Goal: Task Accomplishment & Management: Manage account settings

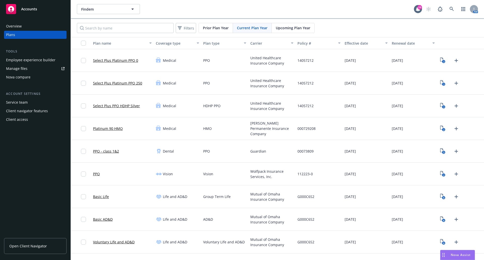
click at [35, 246] on span "Open Client Navigator" at bounding box center [28, 245] width 38 height 5
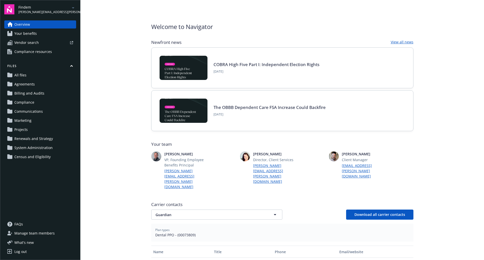
click at [37, 233] on span "Manage team members" at bounding box center [34, 233] width 40 height 8
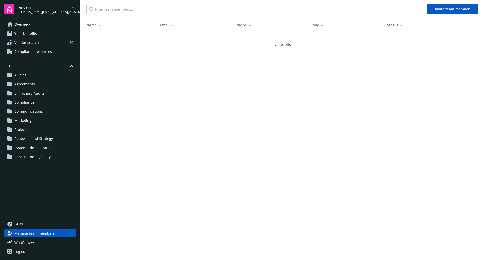
click at [339, 113] on main "Invite team member Name Email Phone Role Status No results" at bounding box center [281, 130] width 403 height 260
click at [274, 123] on main "Invite team member Name Email Phone Role Status No results" at bounding box center [281, 130] width 403 height 260
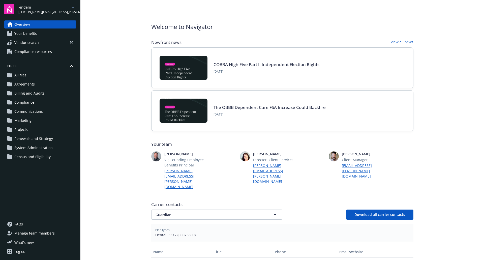
click at [73, 6] on icon "arrowDropDown" at bounding box center [73, 8] width 6 height 6
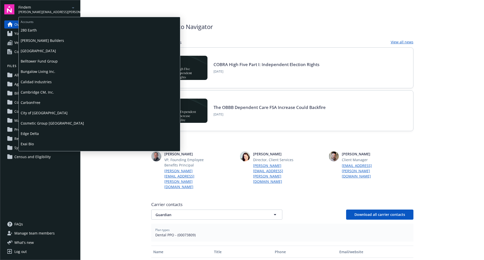
click at [51, 73] on span "Bungalow Living Inc." at bounding box center [99, 71] width 157 height 10
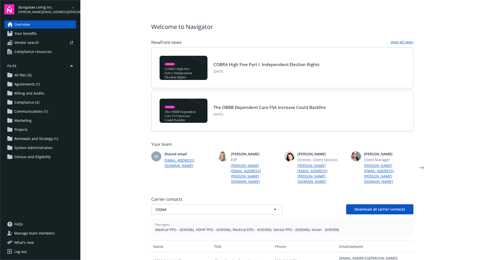
click at [40, 233] on span "Manage team members" at bounding box center [34, 233] width 40 height 8
click at [72, 8] on icon "arrowDropDown" at bounding box center [73, 8] width 6 height 6
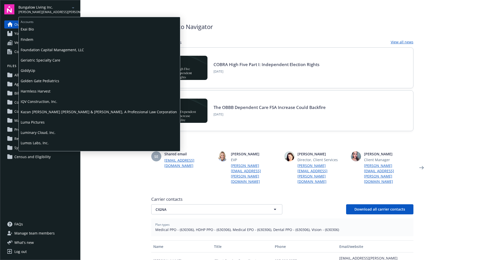
scroll to position [112, 0]
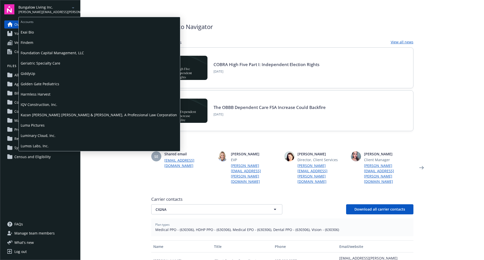
click at [49, 50] on span "Foundation Capital Management, LLC" at bounding box center [99, 53] width 157 height 10
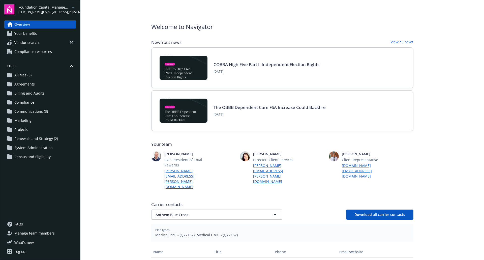
click at [43, 233] on span "Manage team members" at bounding box center [34, 233] width 40 height 8
drag, startPoint x: 66, startPoint y: 6, endPoint x: 72, endPoint y: 7, distance: 5.9
click at [67, 6] on span "Foundation Capital Management, LLC" at bounding box center [44, 7] width 52 height 5
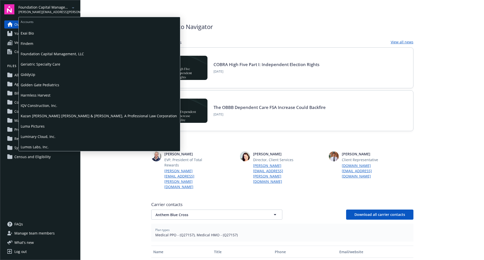
scroll to position [94, 0]
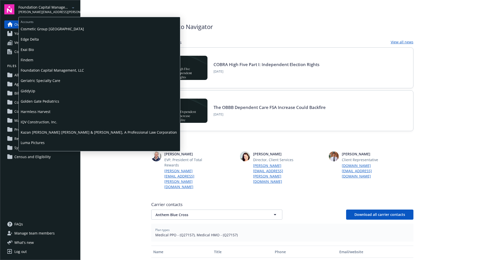
click at [27, 60] on span "Findem" at bounding box center [99, 60] width 157 height 10
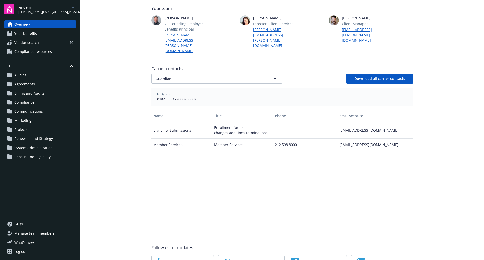
scroll to position [135, 0]
click at [31, 139] on span "Renewals and Strategy" at bounding box center [33, 139] width 39 height 8
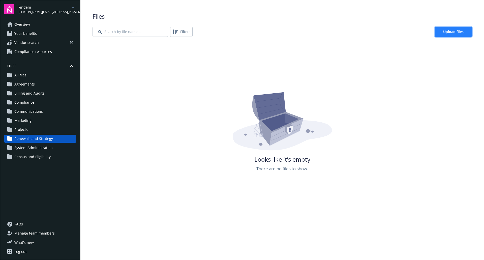
click at [452, 29] on link "Upload files" at bounding box center [453, 32] width 37 height 10
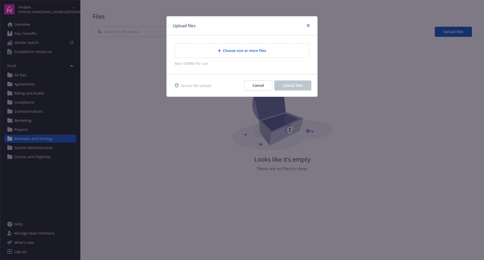
click at [249, 51] on span "Choose one or more files" at bounding box center [244, 50] width 43 height 5
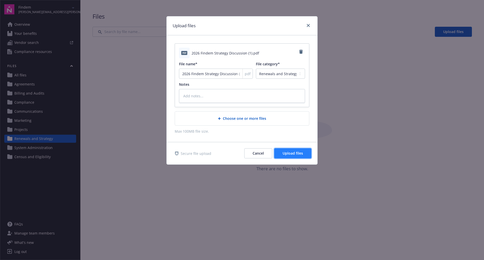
click at [293, 150] on button "Upload files" at bounding box center [292, 153] width 37 height 10
type textarea "x"
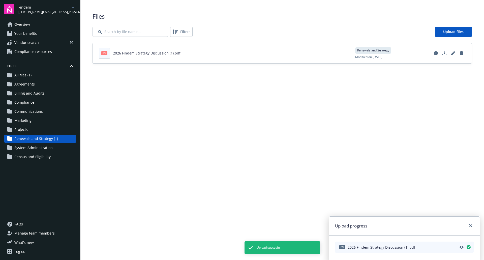
click at [31, 92] on span "Billing and Audits" at bounding box center [29, 93] width 30 height 8
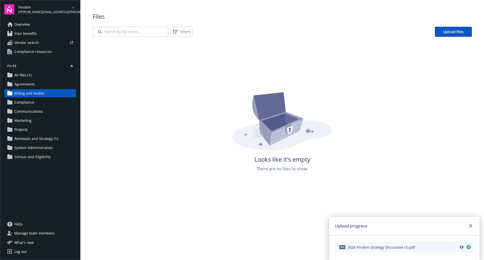
click at [28, 110] on span "Communications" at bounding box center [28, 111] width 28 height 8
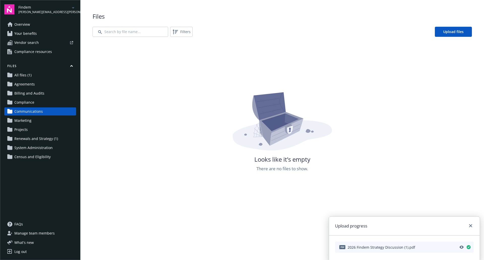
click at [25, 110] on span "Communications" at bounding box center [28, 111] width 28 height 8
drag, startPoint x: 171, startPoint y: 131, endPoint x: 146, endPoint y: 131, distance: 25.2
click at [171, 131] on div "Looks like it’s empty There are no files to show." at bounding box center [281, 221] width 379 height 260
click at [230, 69] on div "Looks like it’s empty There are no files to show." at bounding box center [281, 173] width 379 height 260
